Goal: Find specific page/section: Find specific page/section

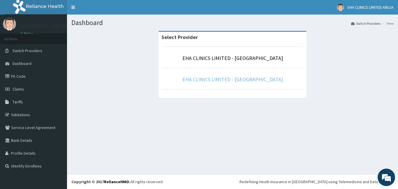
click at [227, 80] on link "EHA CLINICS LIMITED - [GEOGRAPHIC_DATA]" at bounding box center [232, 79] width 101 height 7
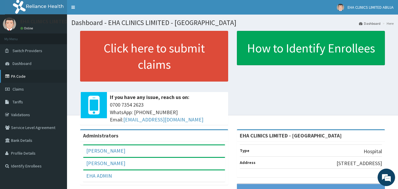
click at [14, 77] on link "PA Code" at bounding box center [33, 76] width 67 height 13
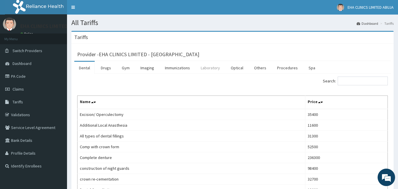
click at [208, 67] on link "Laboratory" at bounding box center [210, 68] width 29 height 12
